Goal: Task Accomplishment & Management: Use online tool/utility

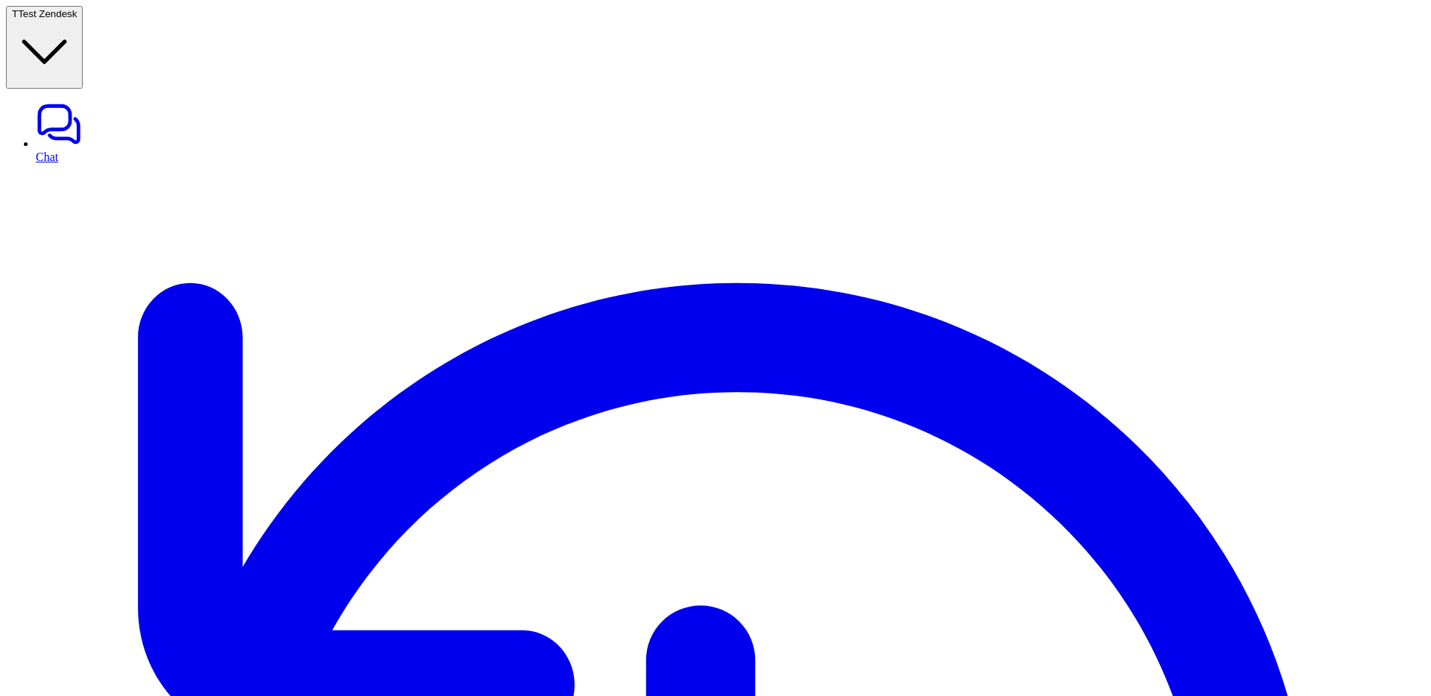
scroll to position [449, 0]
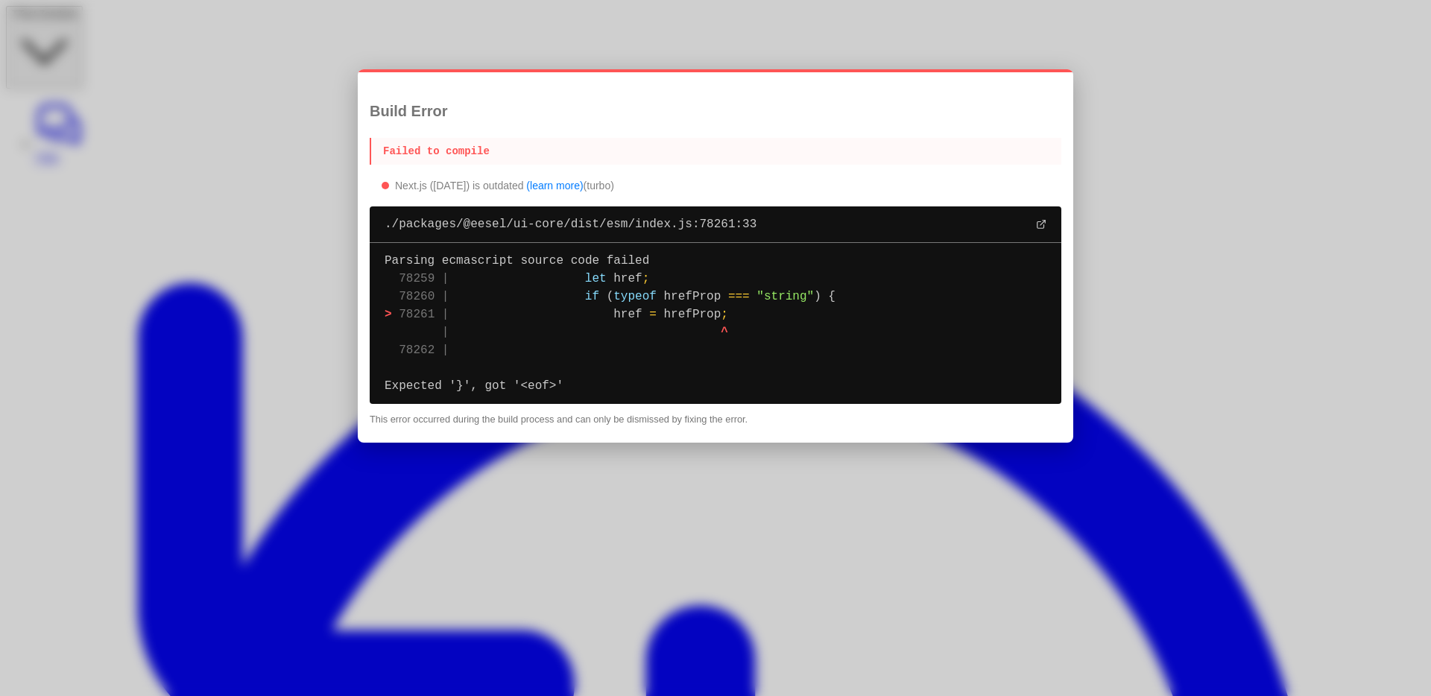
click at [747, 28] on div at bounding box center [715, 348] width 1431 height 696
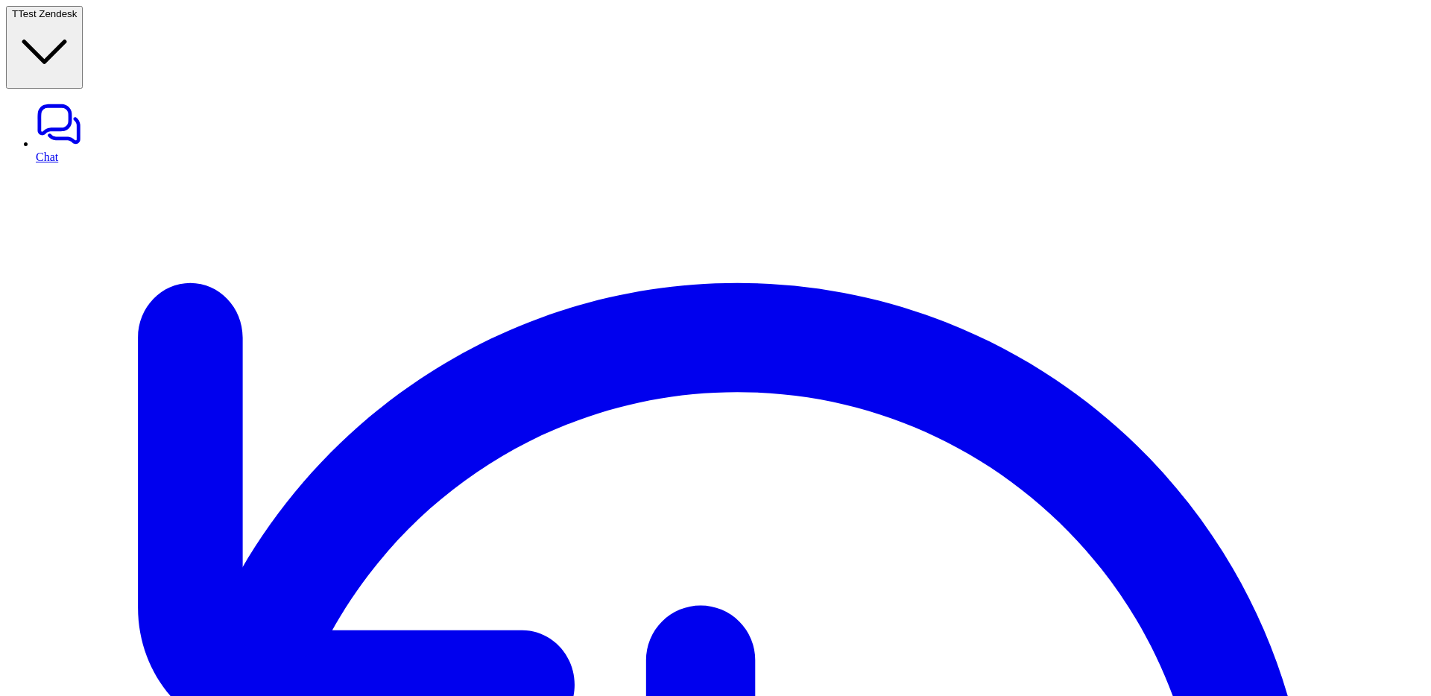
click at [77, 8] on span "Test Zendesk" at bounding box center [47, 13] width 59 height 11
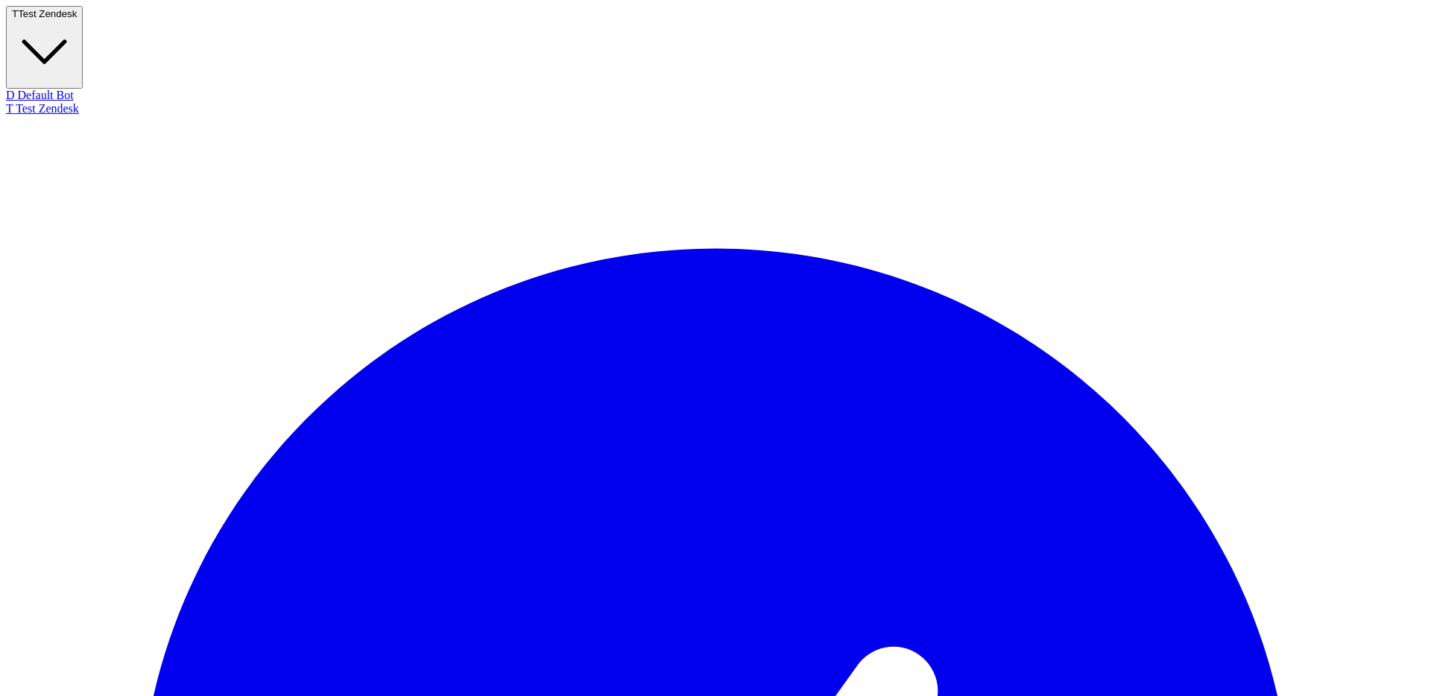
click at [77, 8] on span "Test Zendesk" at bounding box center [47, 13] width 59 height 11
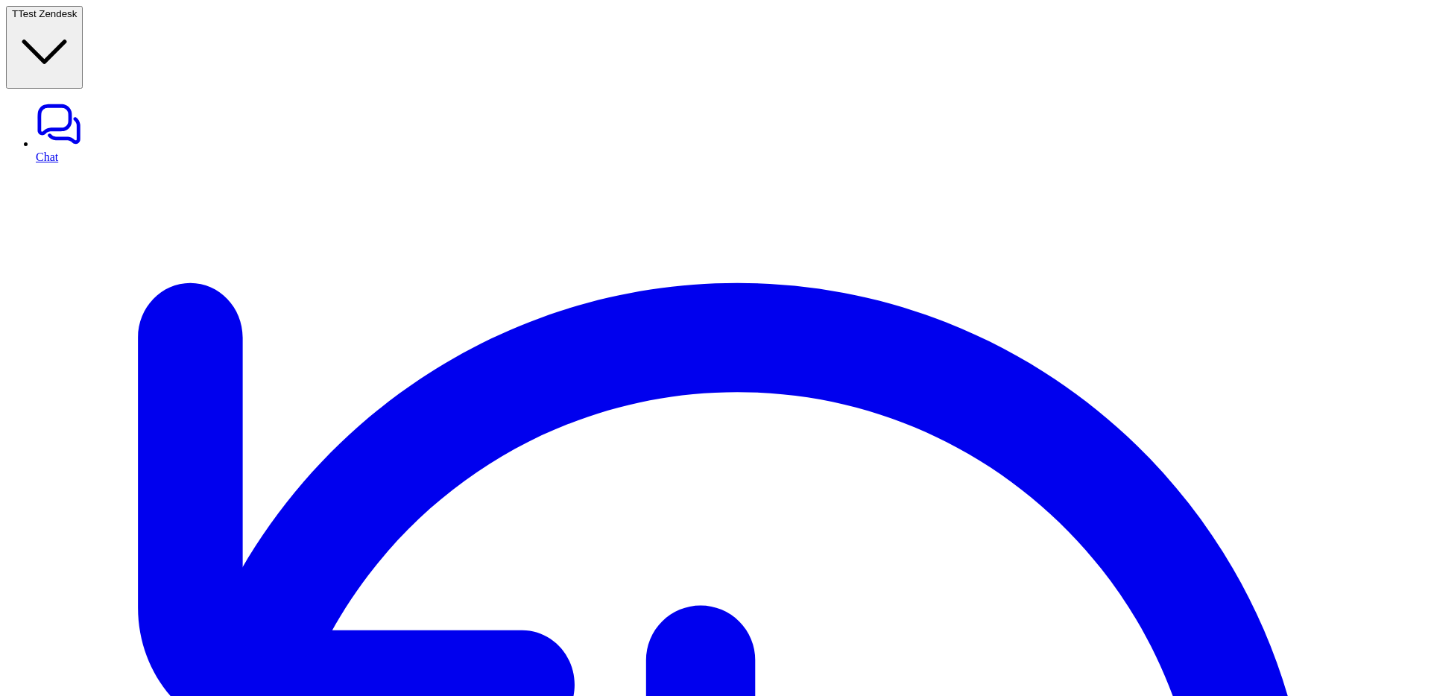
type textarea "**********"
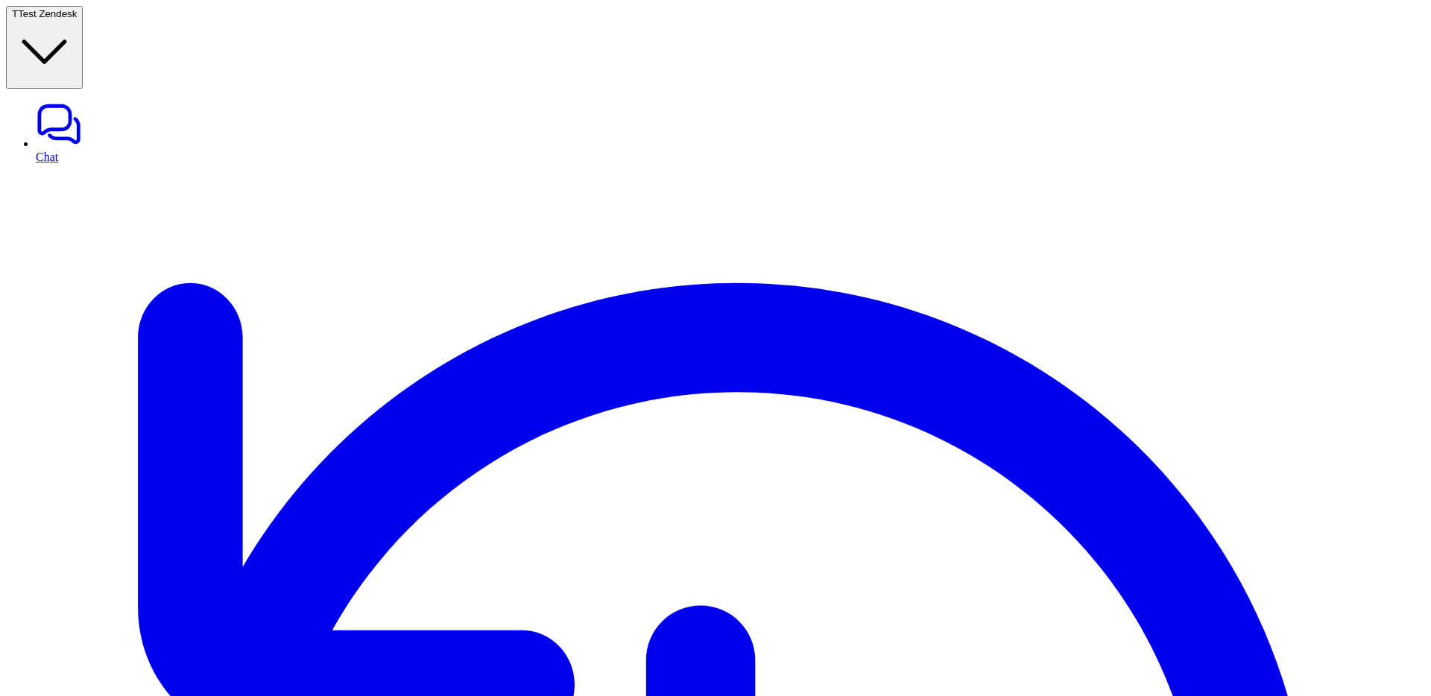
scroll to position [1328, 0]
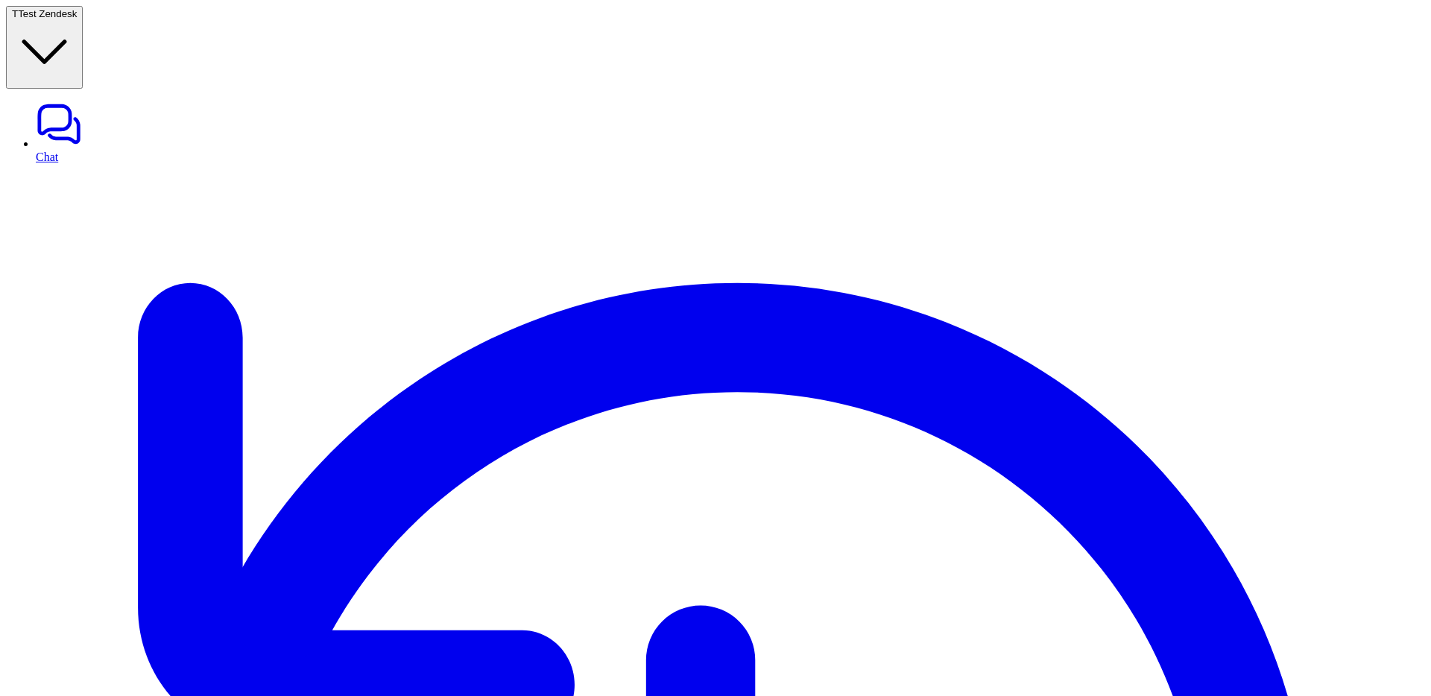
scroll to position [559, 0]
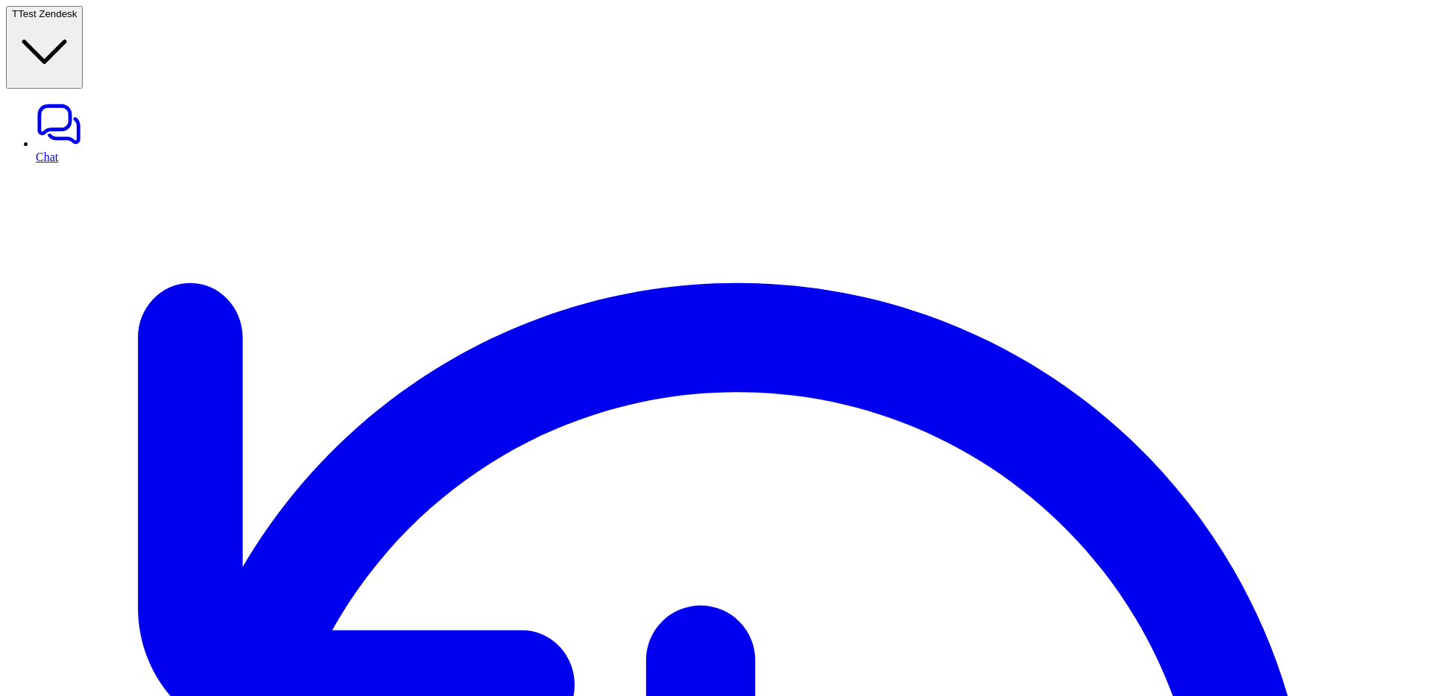
paste div
copy div "**********"
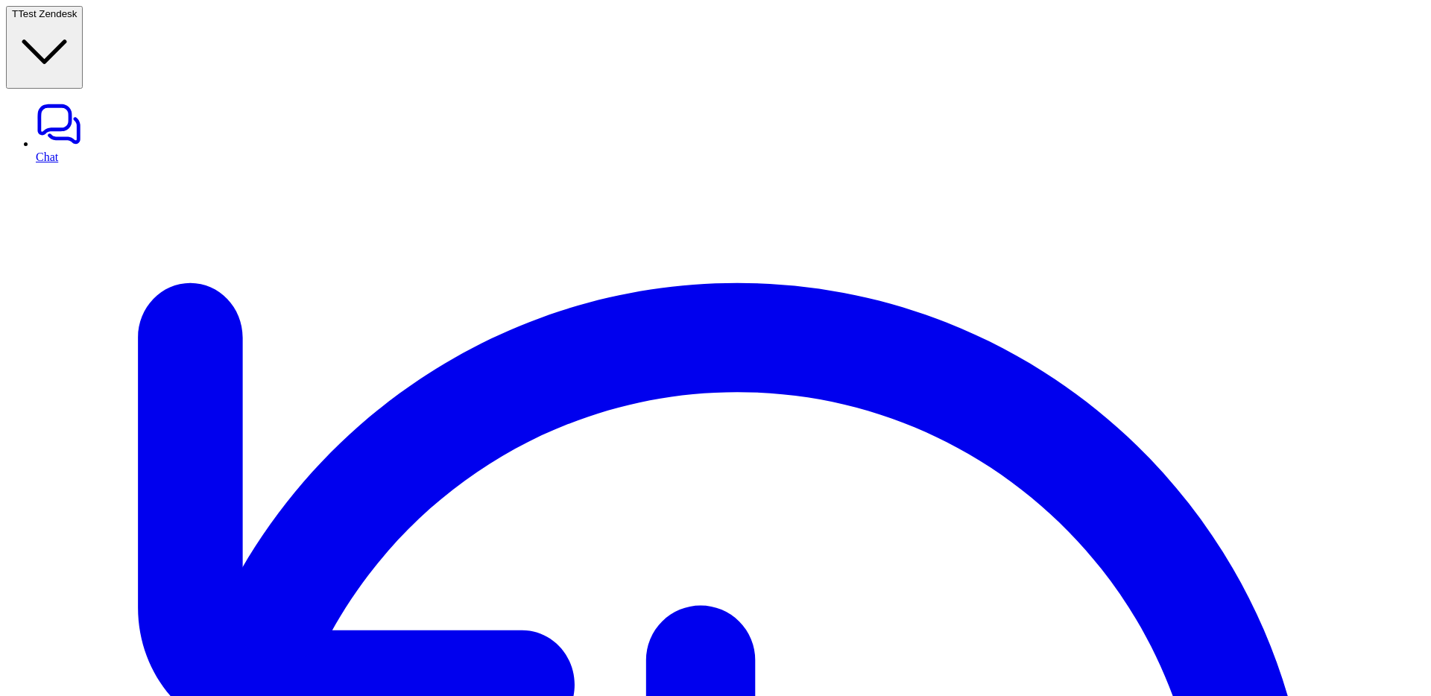
scroll to position [318, 0]
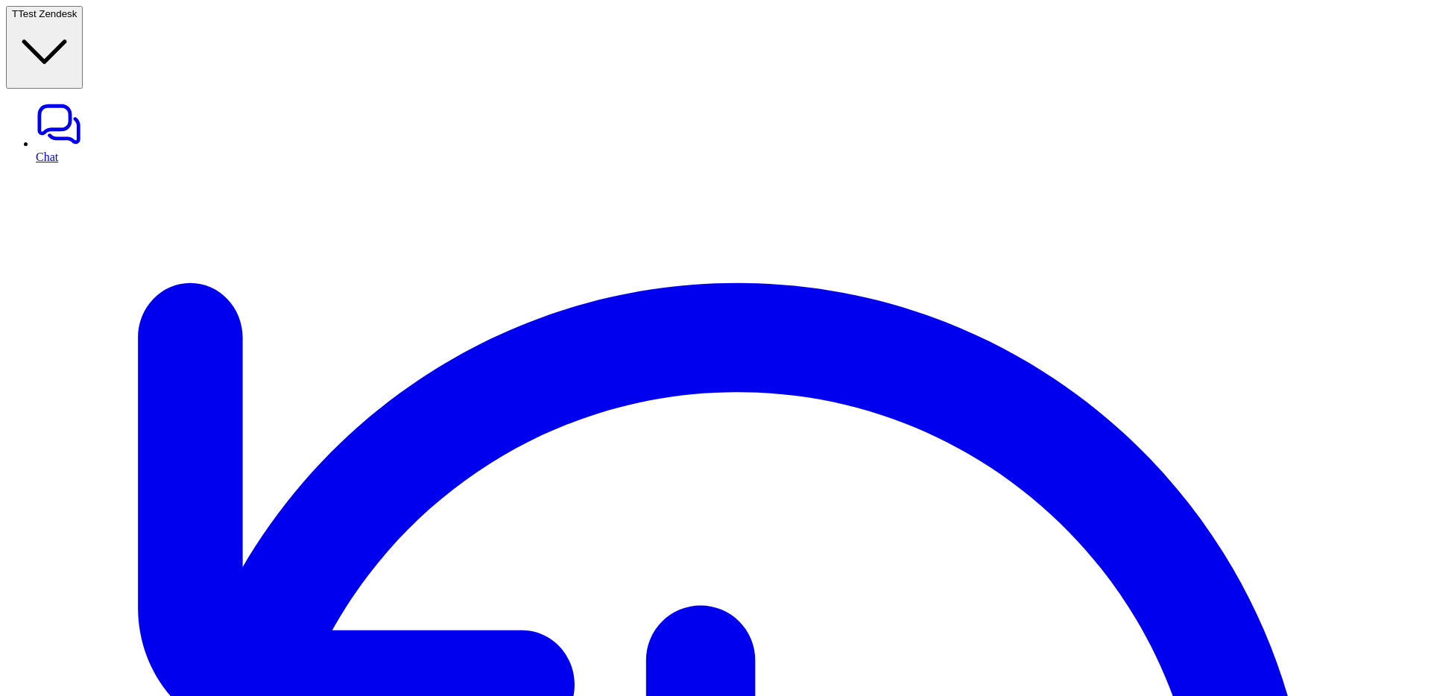
drag, startPoint x: 907, startPoint y: 134, endPoint x: 923, endPoint y: 197, distance: 64.7
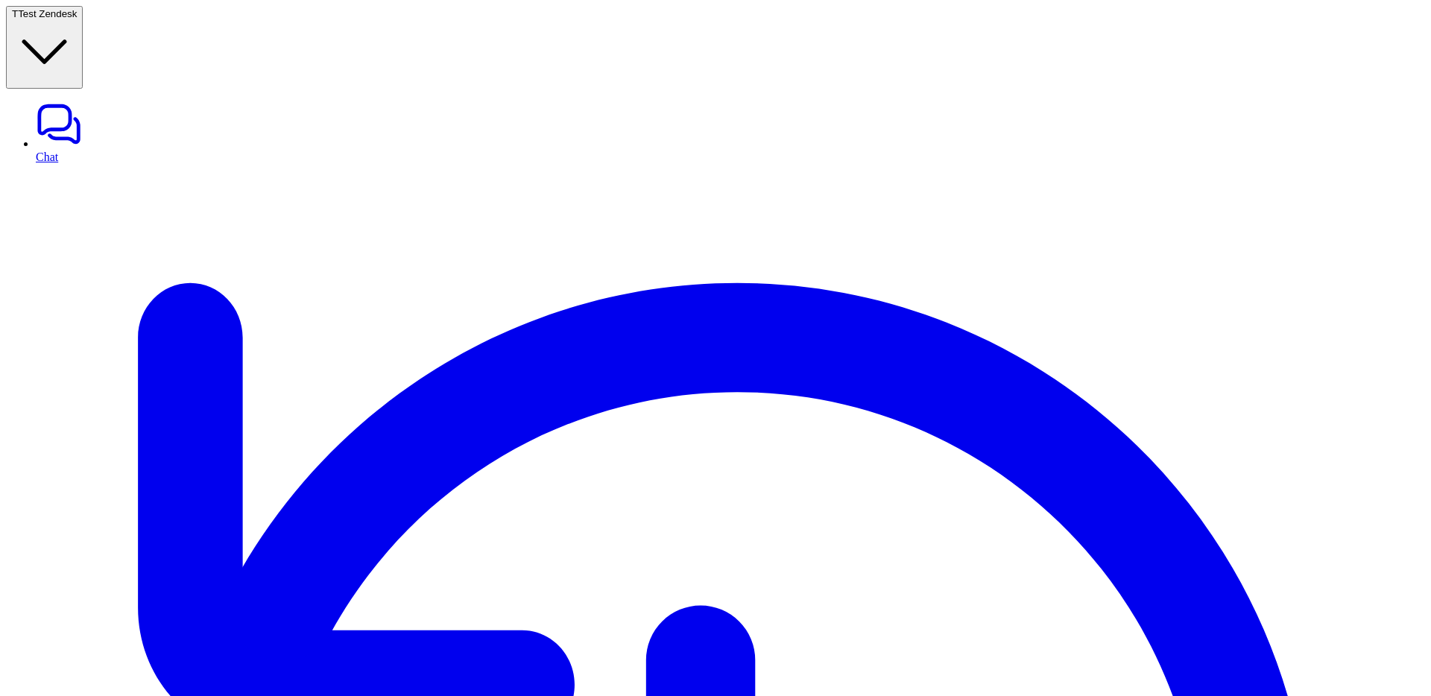
drag, startPoint x: 891, startPoint y: 354, endPoint x: 929, endPoint y: 423, distance: 78.8
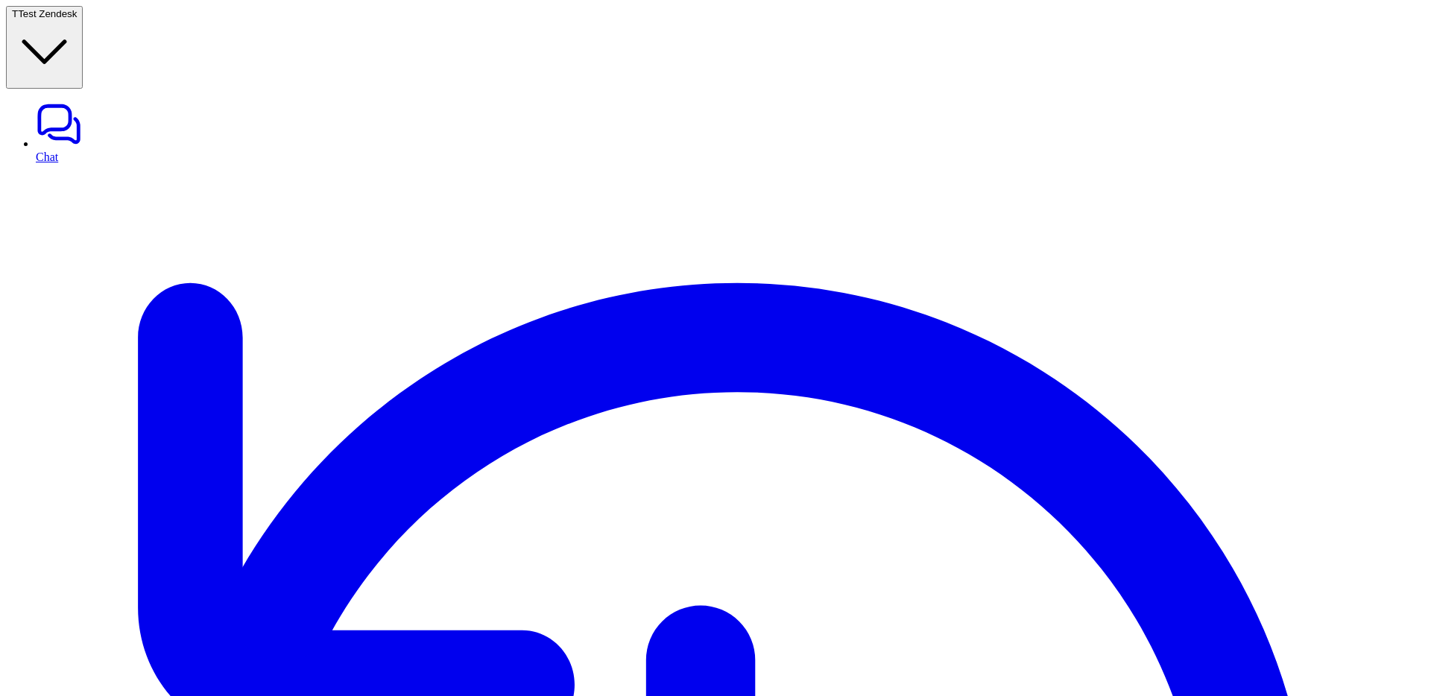
scroll to position [636, 0]
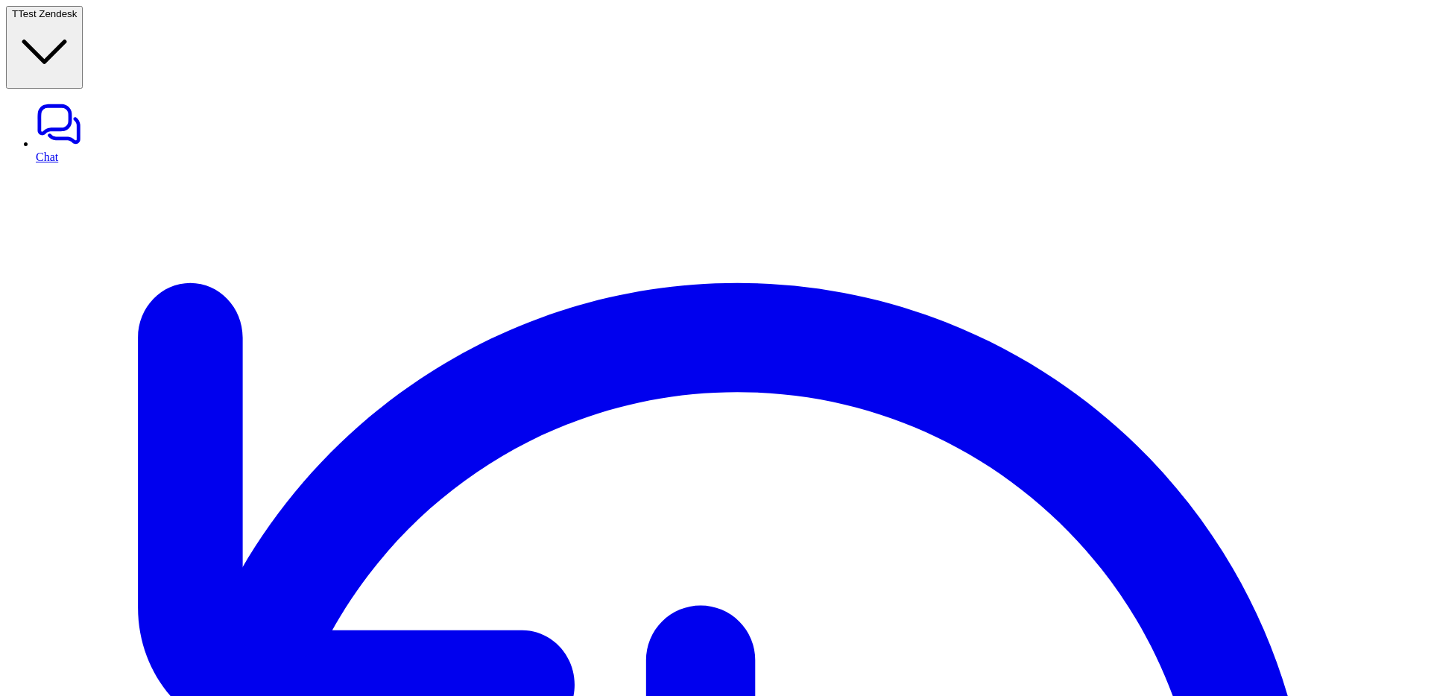
scroll to position [107, 0]
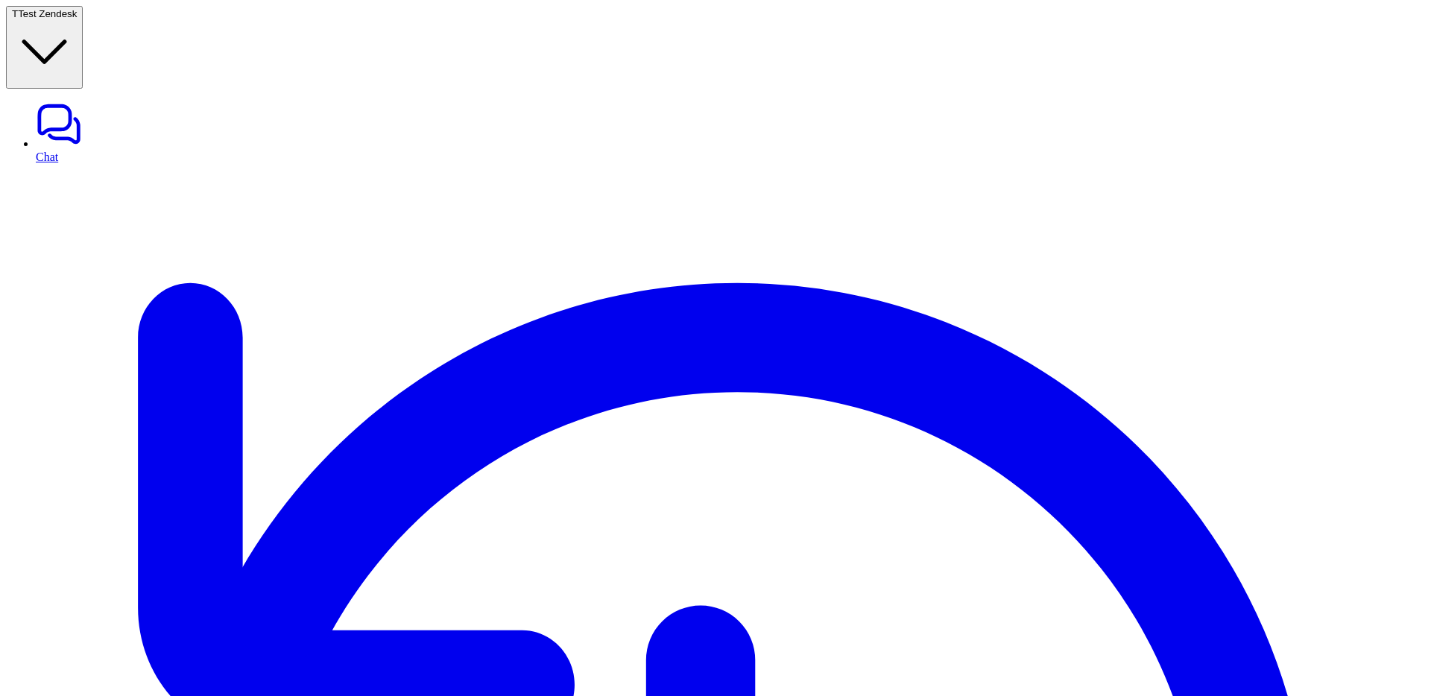
scroll to position [783, 0]
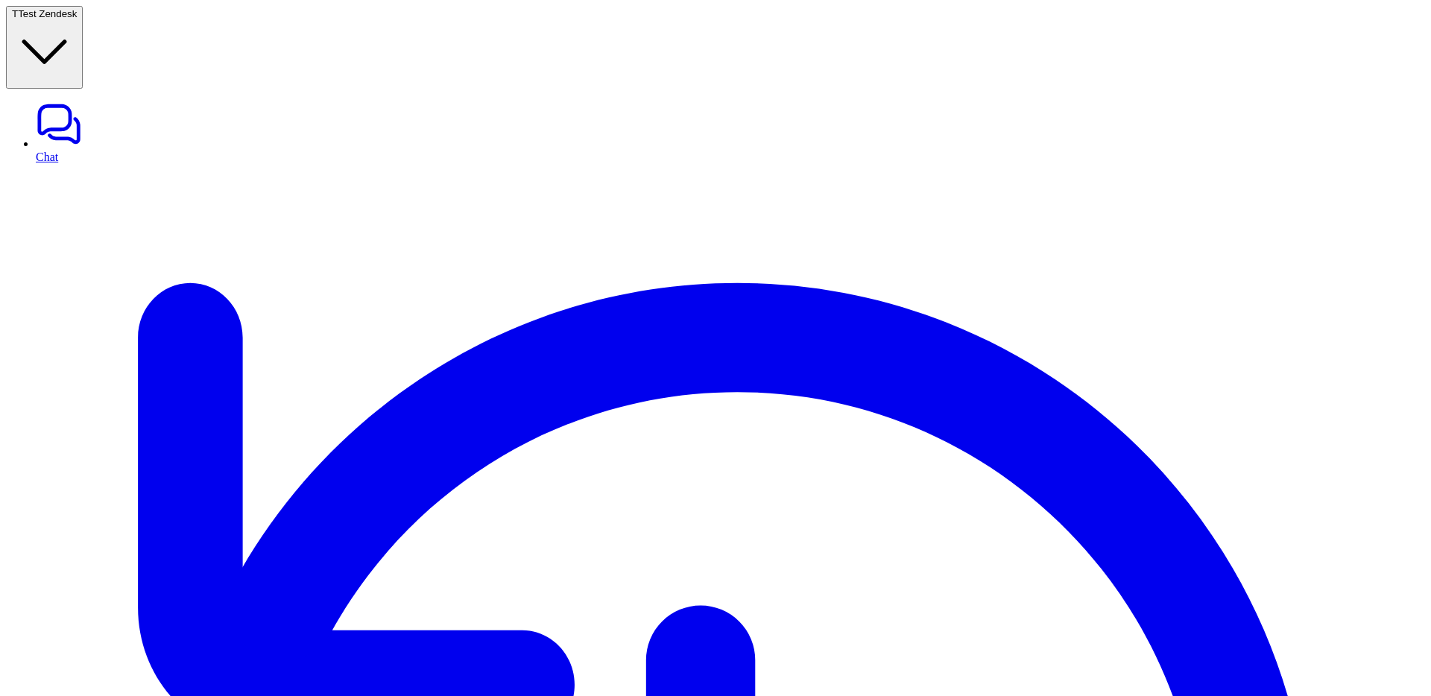
scroll to position [783, 0]
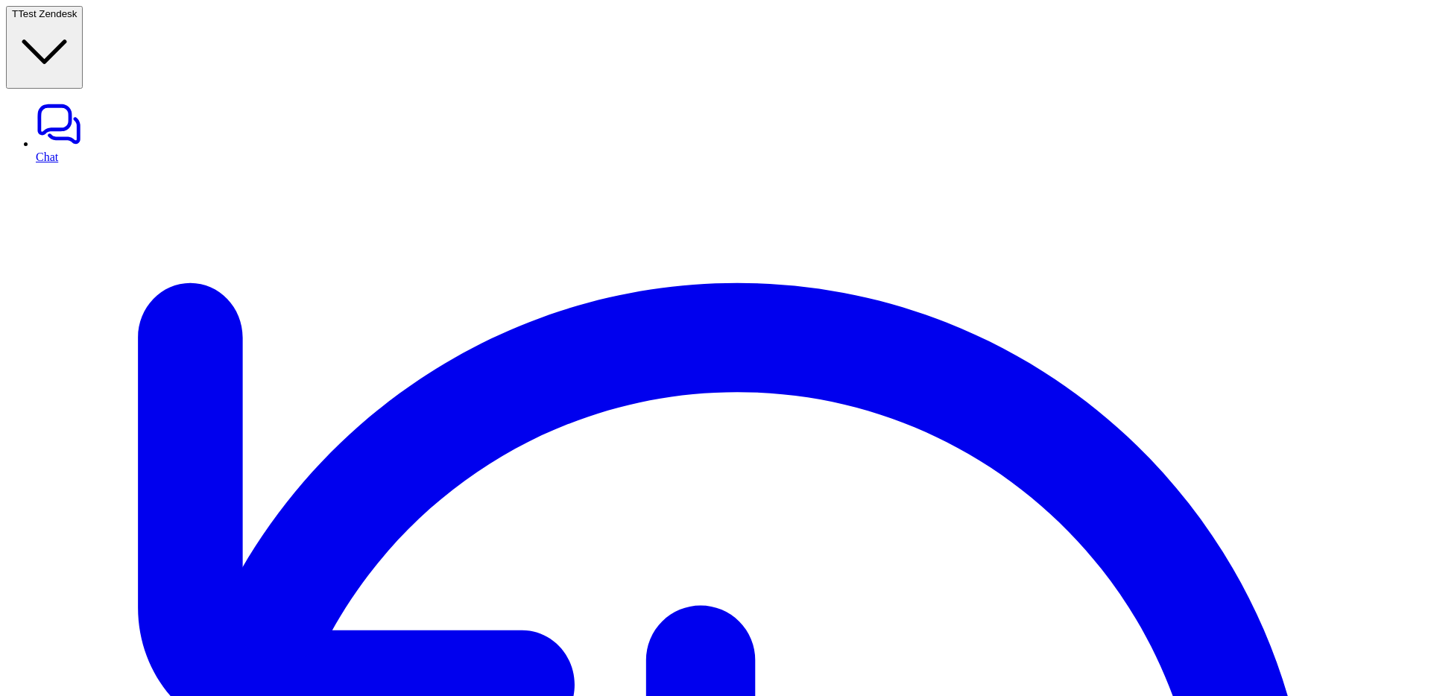
scroll to position [146, 0]
drag, startPoint x: 678, startPoint y: 253, endPoint x: 606, endPoint y: 252, distance: 72.3
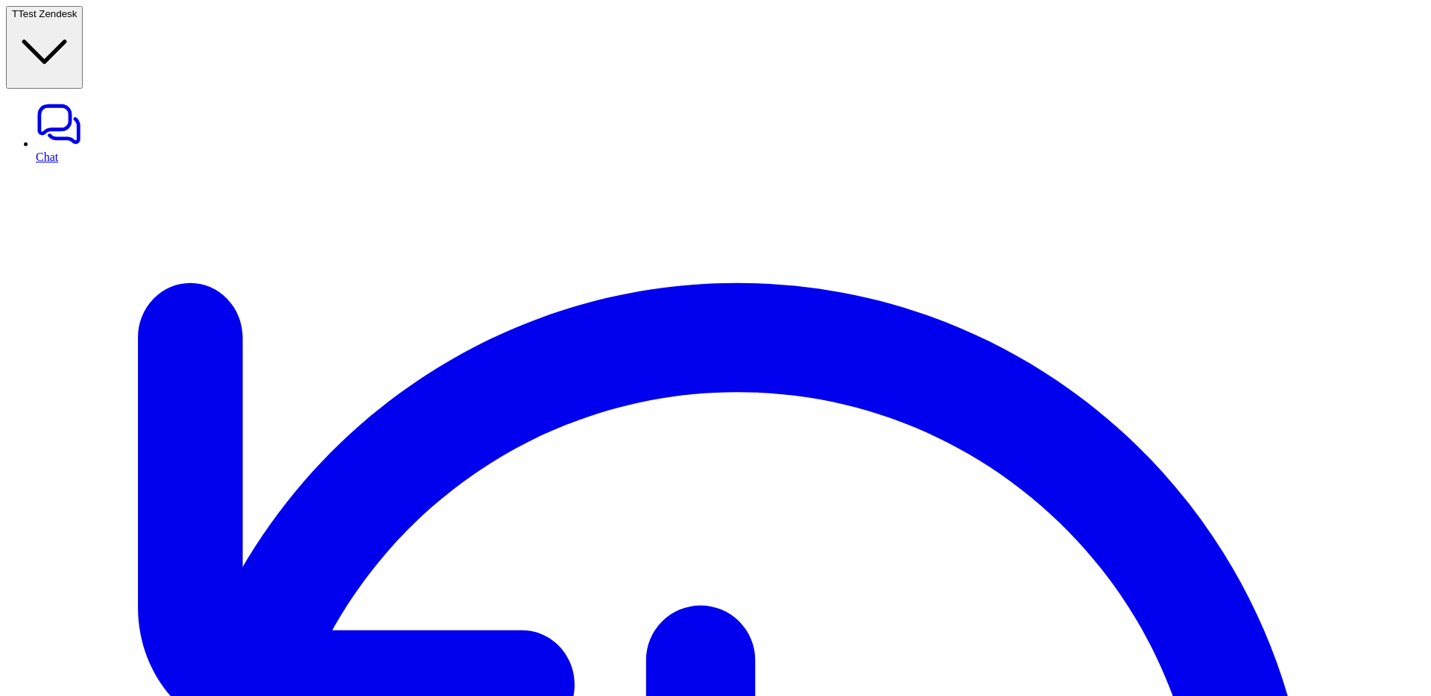
drag, startPoint x: 870, startPoint y: 529, endPoint x: 1047, endPoint y: 552, distance: 178.9
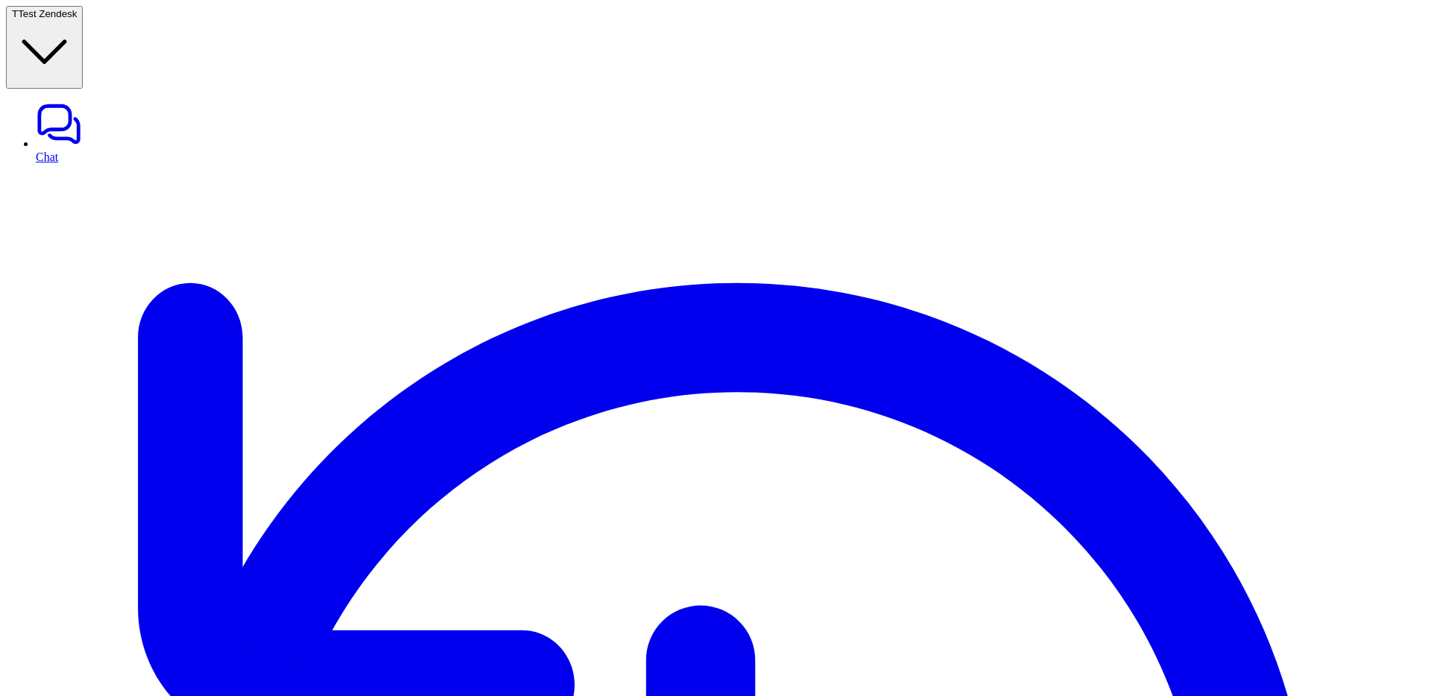
drag, startPoint x: 930, startPoint y: 531, endPoint x: 967, endPoint y: 553, distance: 42.8
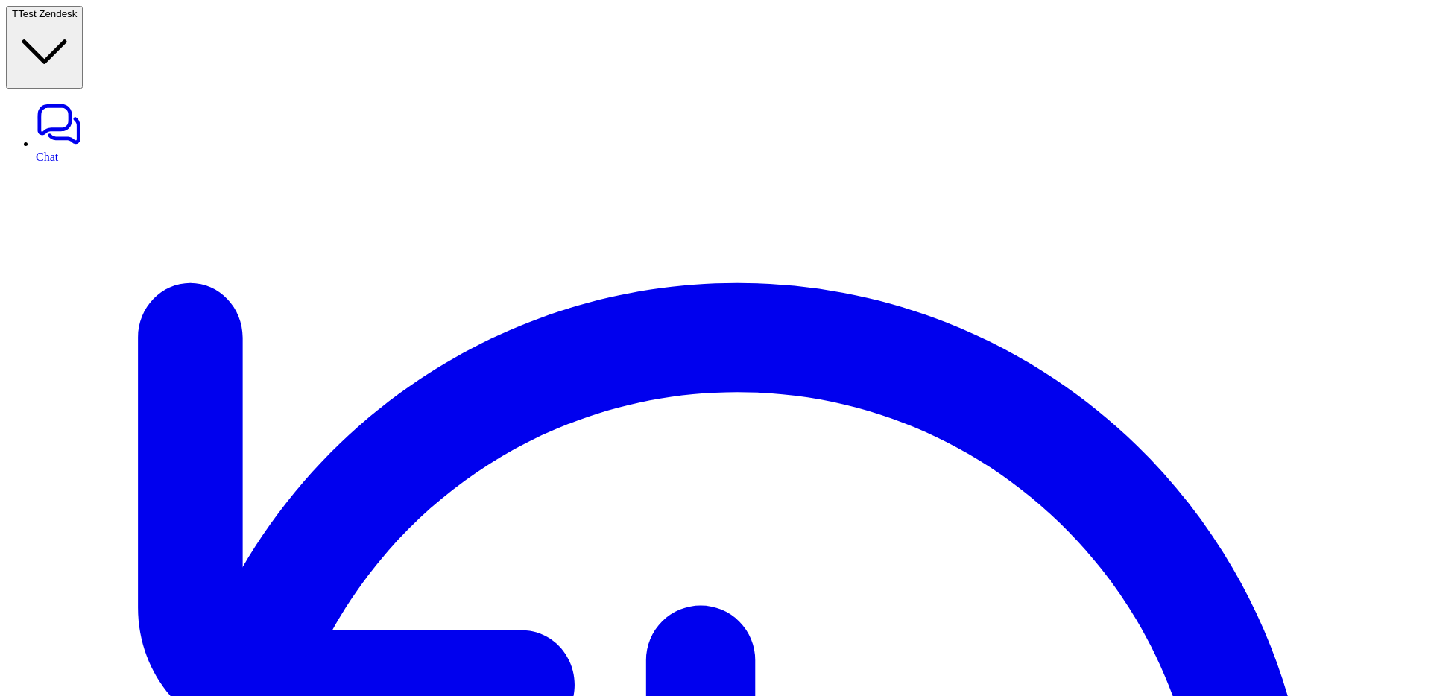
drag, startPoint x: 1063, startPoint y: 550, endPoint x: 817, endPoint y: 534, distance: 247.2
